Goal: Book appointment/travel/reservation

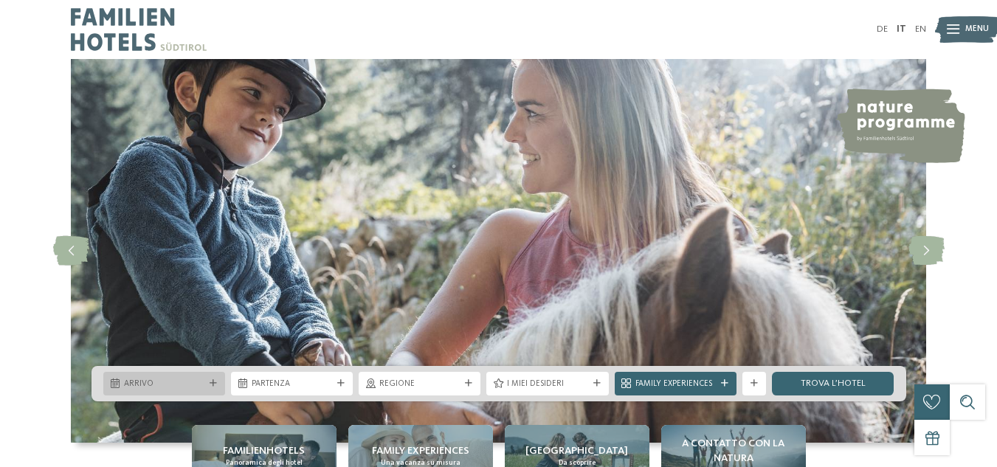
click at [140, 378] on span "Arrivo" at bounding box center [164, 384] width 80 height 12
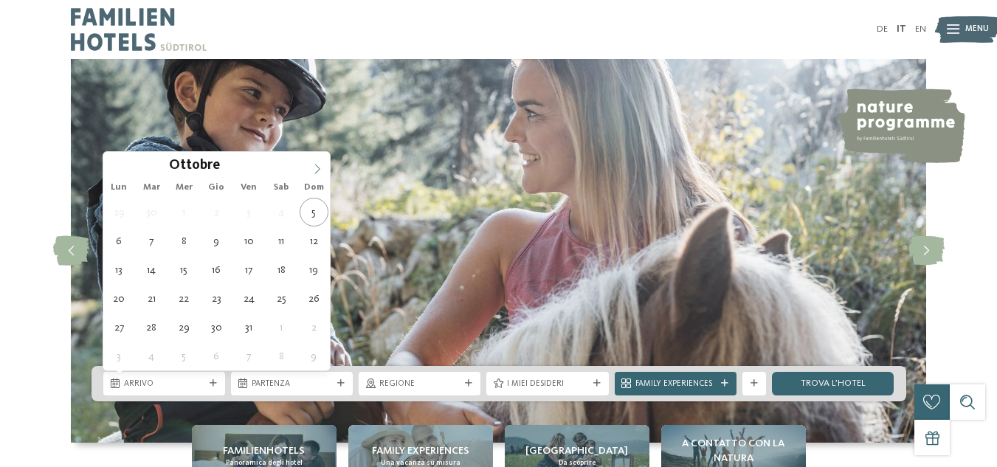
click at [315, 161] on span at bounding box center [317, 164] width 25 height 25
type input "****"
click at [315, 161] on span at bounding box center [317, 164] width 25 height 25
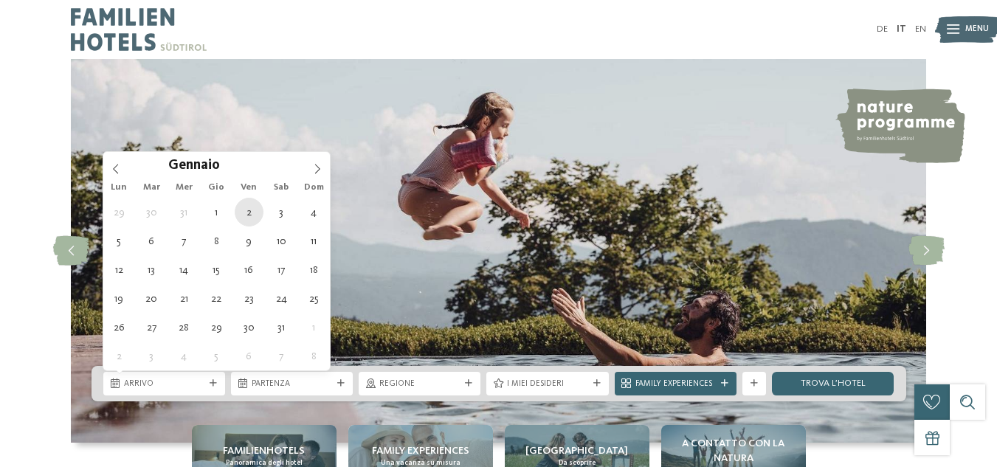
type div "[DATE]"
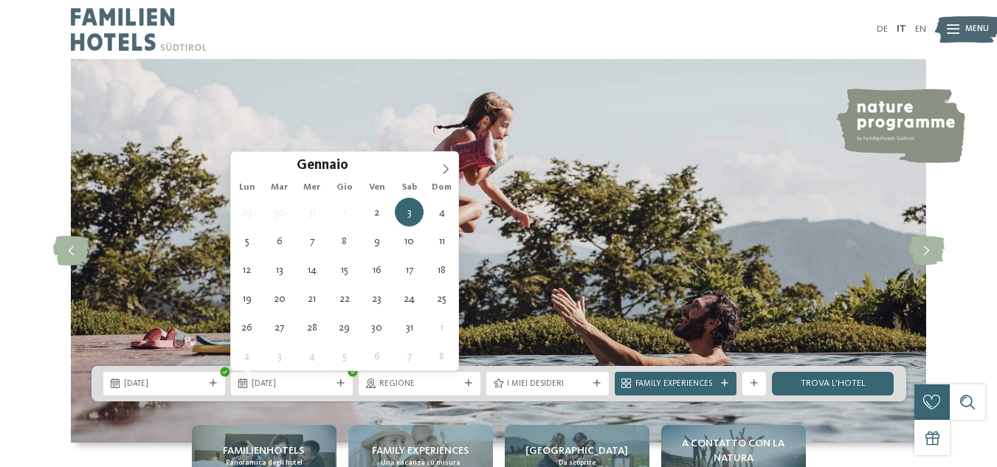
type input "****"
type div "[DATE]"
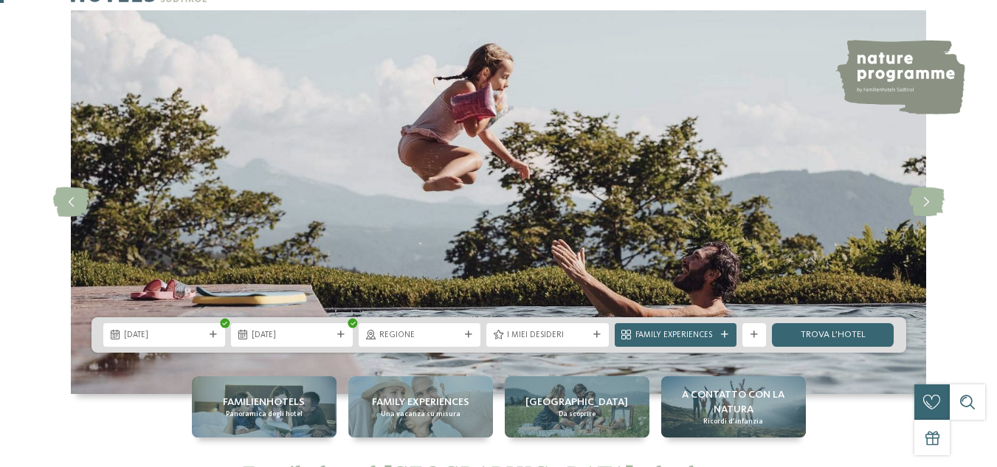
scroll to position [148, 0]
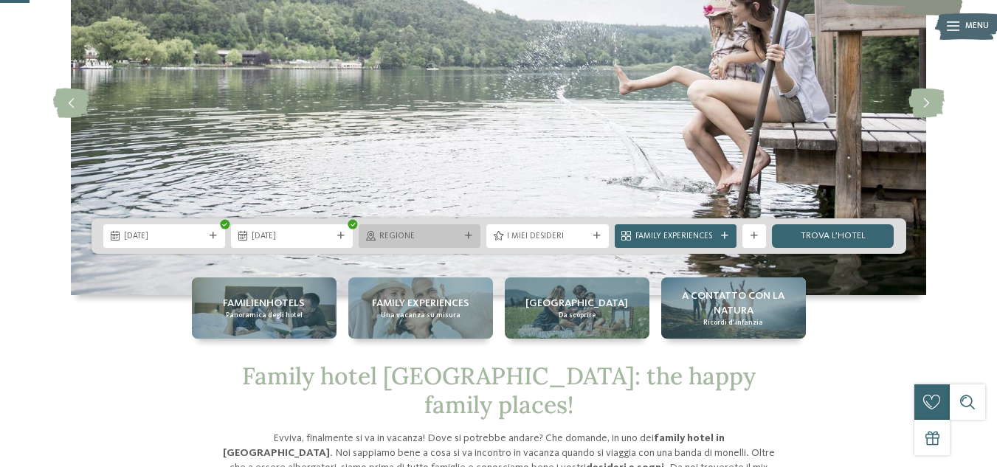
click at [460, 235] on div "Regione" at bounding box center [419, 235] width 86 height 13
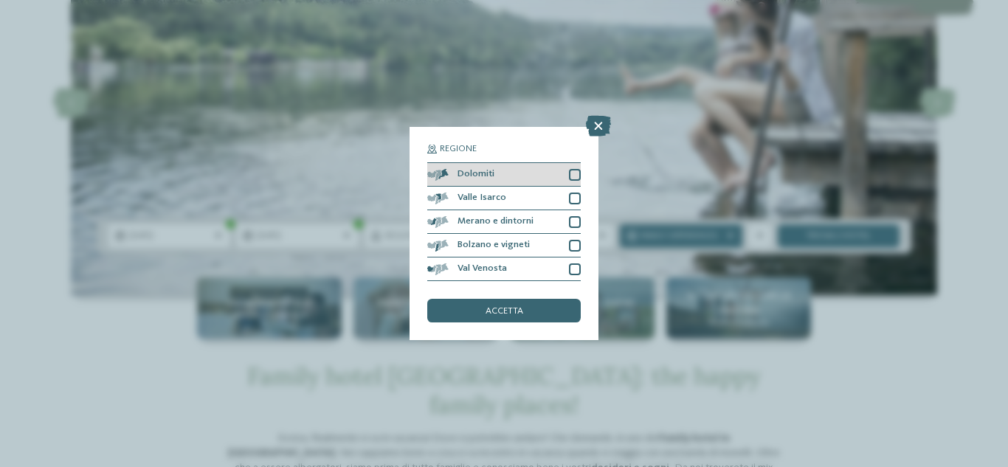
click at [570, 175] on div at bounding box center [575, 175] width 12 height 12
click at [575, 196] on div at bounding box center [575, 199] width 12 height 12
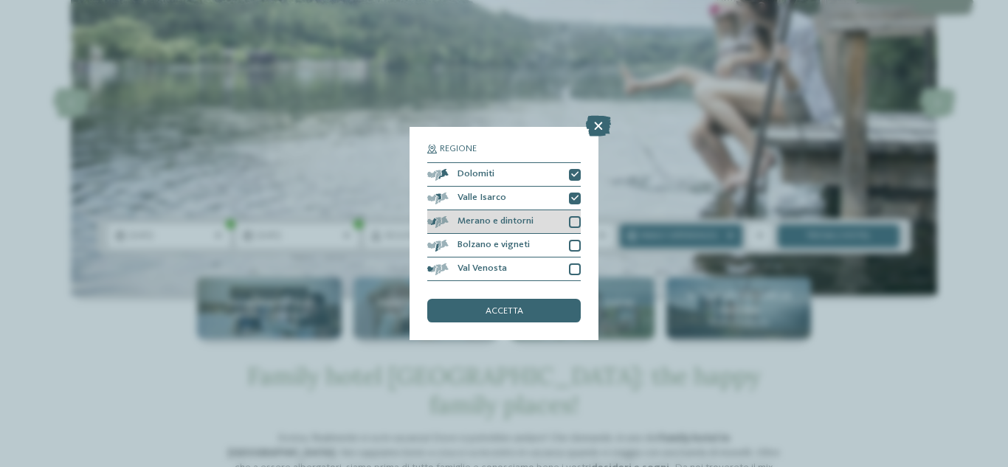
click at [570, 221] on div at bounding box center [575, 222] width 12 height 12
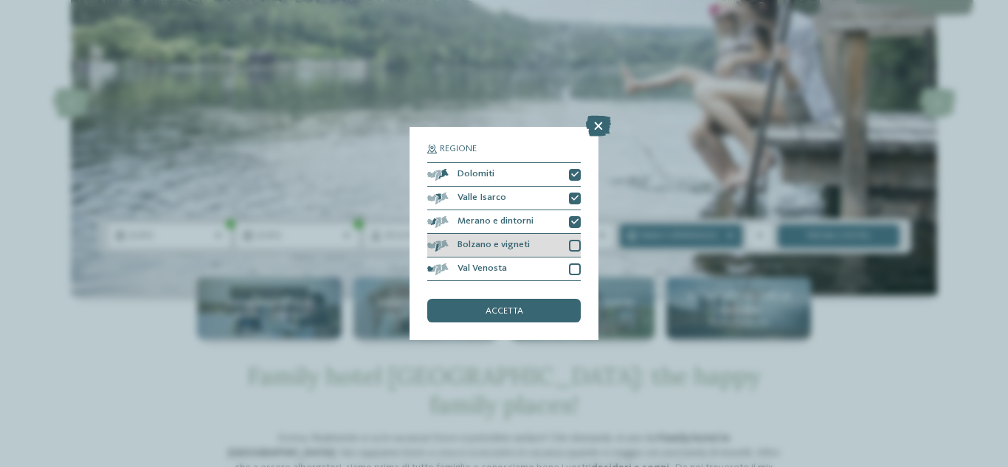
click at [573, 241] on div at bounding box center [575, 246] width 12 height 12
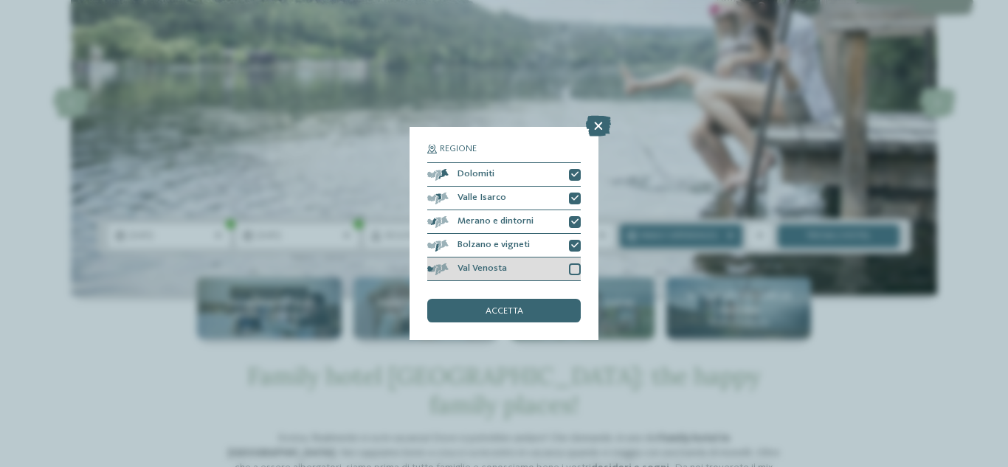
click at [572, 266] on div at bounding box center [575, 269] width 12 height 12
click at [531, 315] on div "accetta" at bounding box center [503, 311] width 153 height 24
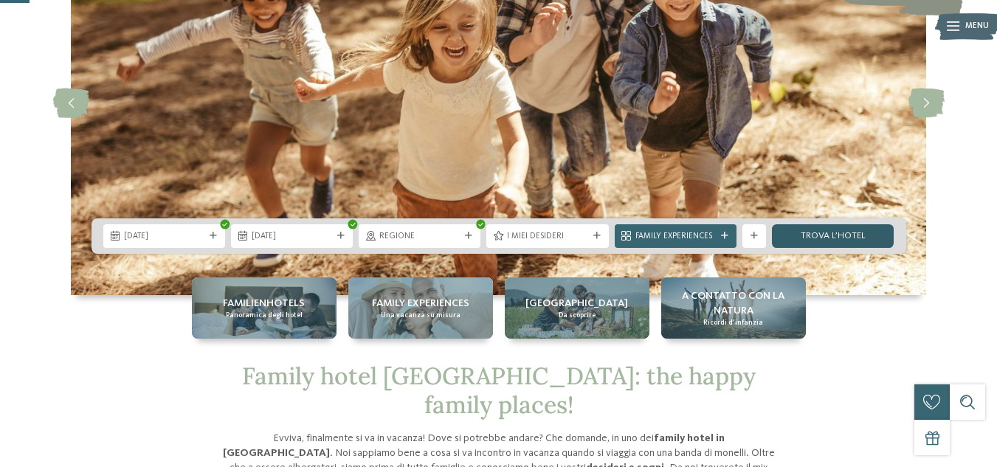
click at [847, 238] on link "trova l’hotel" at bounding box center [833, 236] width 122 height 24
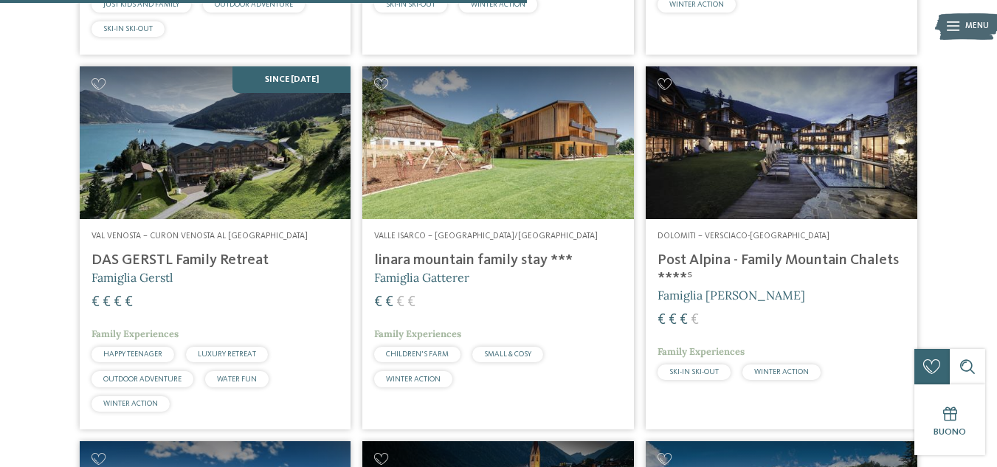
scroll to position [1545, 0]
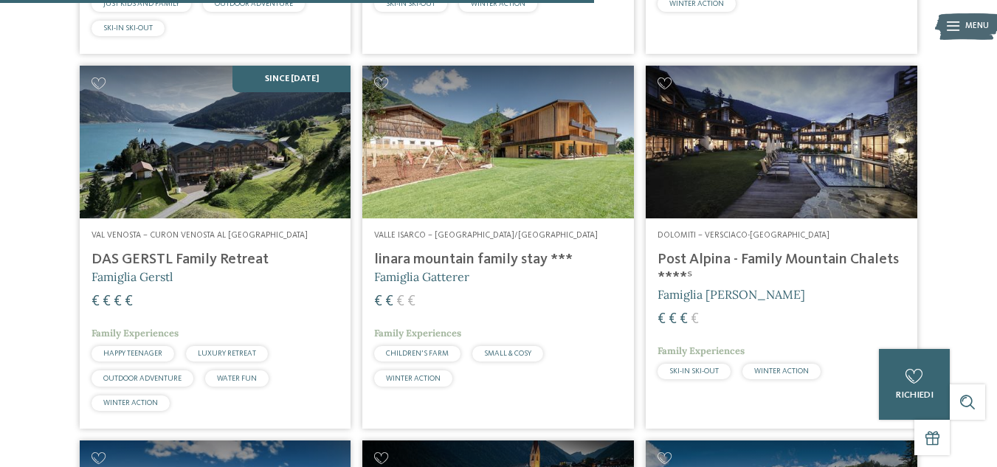
click at [516, 262] on h4 "linara mountain family stay ***" at bounding box center [498, 260] width 248 height 18
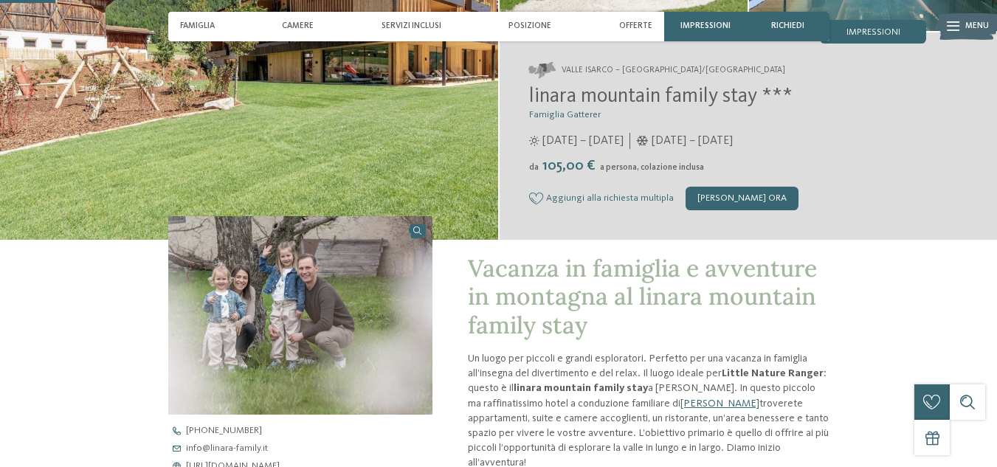
scroll to position [221, 0]
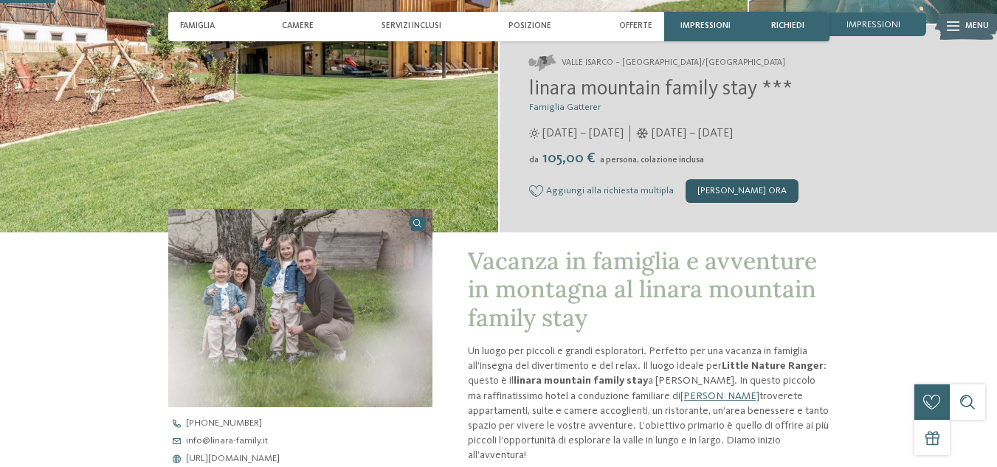
click at [713, 193] on div "[PERSON_NAME] ora" at bounding box center [741, 191] width 113 height 24
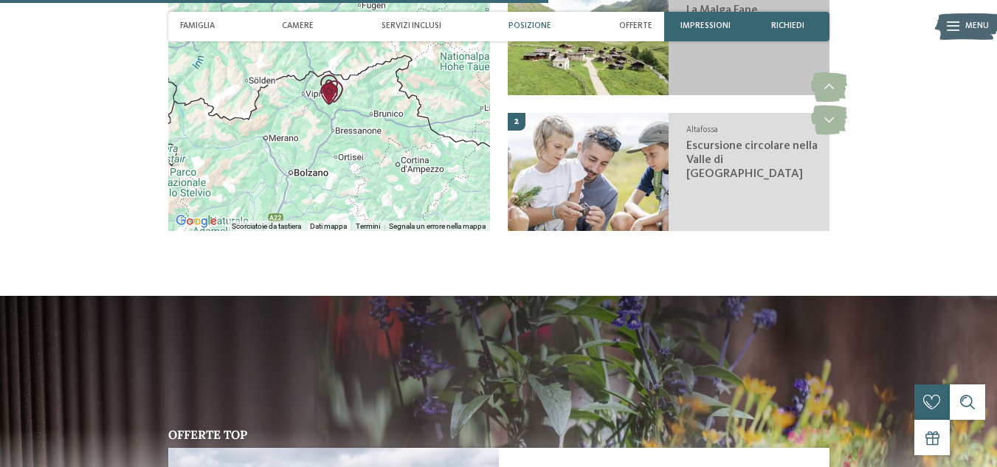
scroll to position [1822, 0]
